Goal: Book appointment/travel/reservation

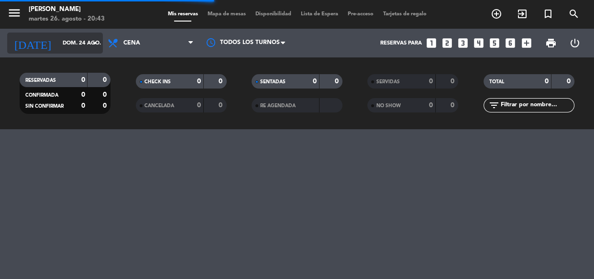
click at [72, 42] on input "dom. 24 ago." at bounding box center [95, 43] width 74 height 16
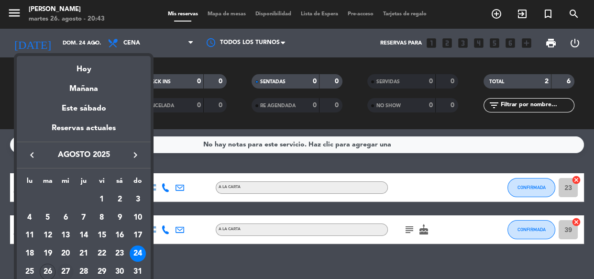
click at [65, 271] on div "27" at bounding box center [65, 271] width 16 height 16
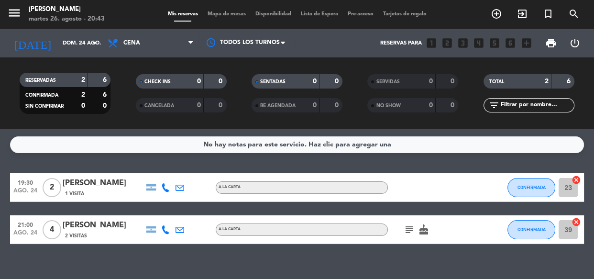
type input "mié. 27 ago."
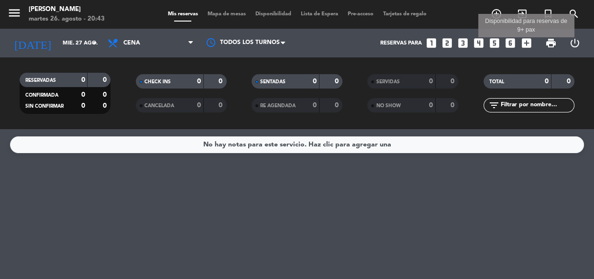
click at [526, 44] on icon "add_box" at bounding box center [526, 43] width 12 height 12
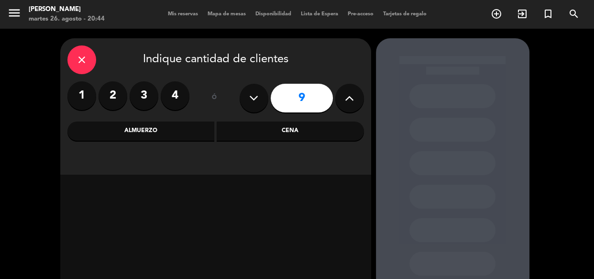
click at [354, 98] on icon at bounding box center [349, 98] width 9 height 14
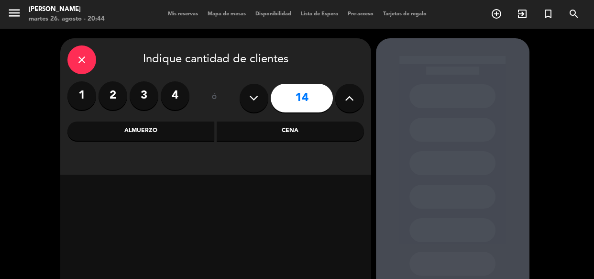
click at [354, 98] on icon at bounding box center [349, 98] width 9 height 14
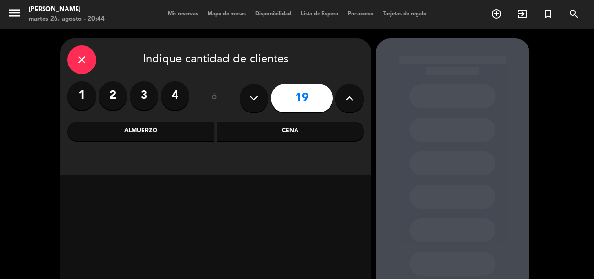
click at [354, 98] on icon at bounding box center [349, 98] width 9 height 14
type input "23"
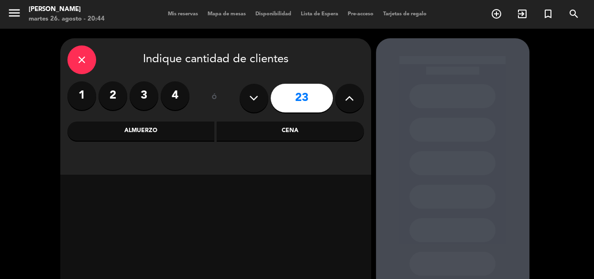
click at [354, 98] on icon at bounding box center [349, 98] width 9 height 14
click at [304, 133] on div "Cena" at bounding box center [290, 130] width 147 height 19
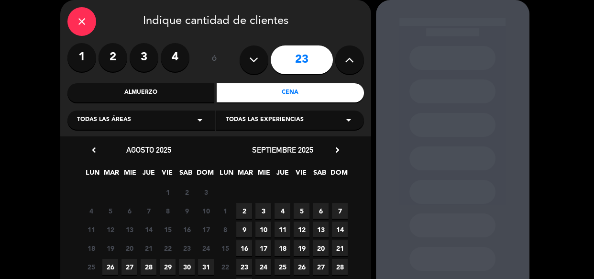
scroll to position [111, 0]
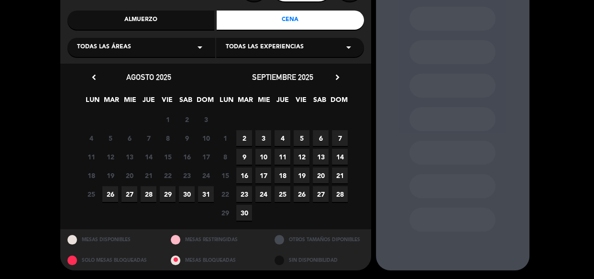
click at [133, 196] on span "27" at bounding box center [129, 194] width 16 height 16
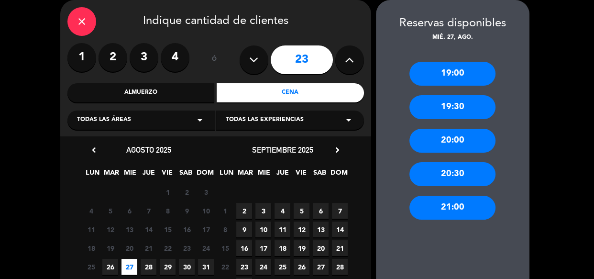
scroll to position [0, 0]
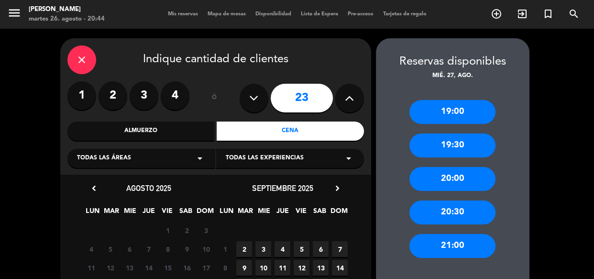
click at [455, 249] on div "21:00" at bounding box center [452, 246] width 86 height 24
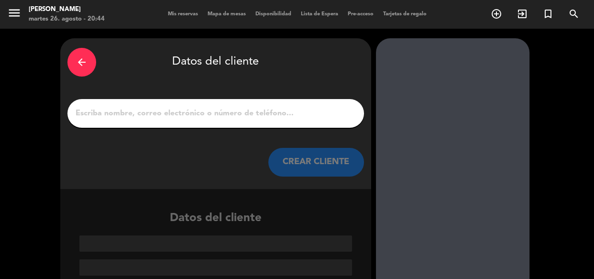
click at [221, 98] on div "arrow_back Datos del cliente CREAR CLIENTE" at bounding box center [215, 113] width 311 height 151
click at [220, 108] on input "1" at bounding box center [216, 113] width 282 height 13
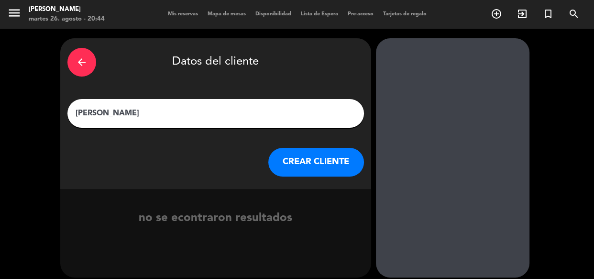
type input "[PERSON_NAME]"
click at [330, 163] on button "CREAR CLIENTE" at bounding box center [316, 162] width 96 height 29
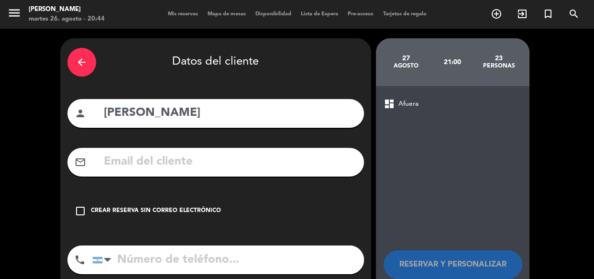
click at [77, 205] on icon "check_box_outline_blank" at bounding box center [80, 210] width 11 height 11
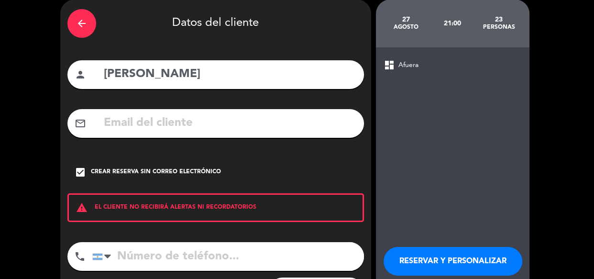
scroll to position [90, 0]
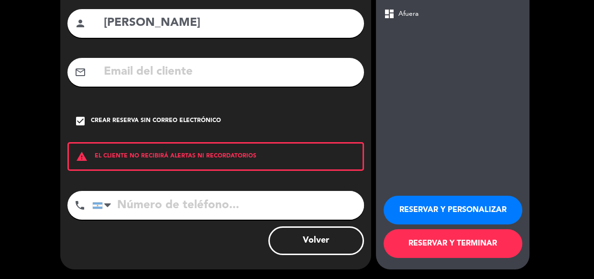
click at [447, 210] on button "RESERVAR Y PERSONALIZAR" at bounding box center [452, 209] width 139 height 29
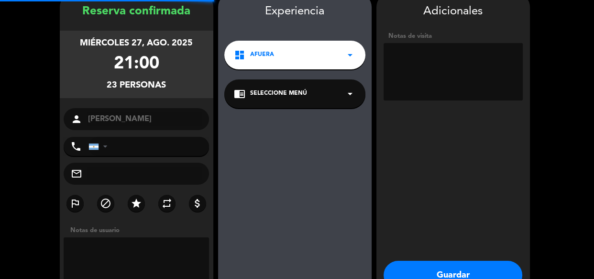
scroll to position [38, 0]
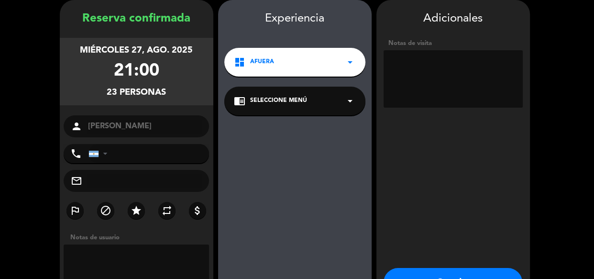
click at [449, 83] on textarea at bounding box center [452, 78] width 139 height 57
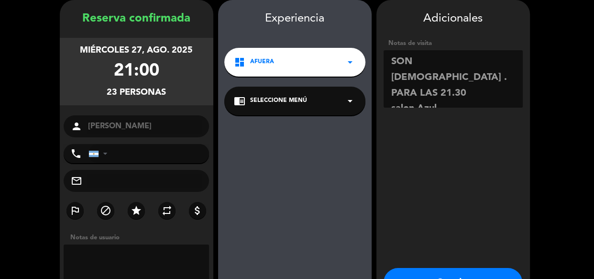
scroll to position [104, 0]
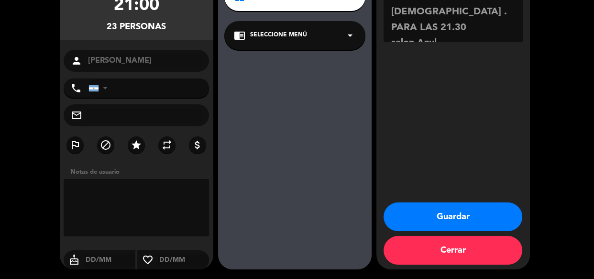
type textarea "SON [DEMOGRAPHIC_DATA] . PARA LAS 21.30 salon Azul"
click at [454, 216] on button "Guardar" at bounding box center [452, 216] width 139 height 29
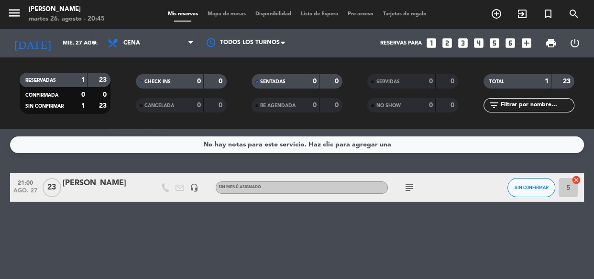
click at [167, 188] on icon at bounding box center [165, 187] width 9 height 9
click at [512, 179] on button "SIN CONFIRMAR" at bounding box center [531, 187] width 48 height 19
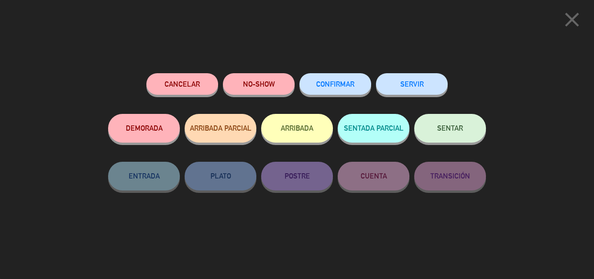
click at [336, 84] on span "CONFIRMAR" at bounding box center [335, 84] width 38 height 8
